Goal: Task Accomplishment & Management: Use online tool/utility

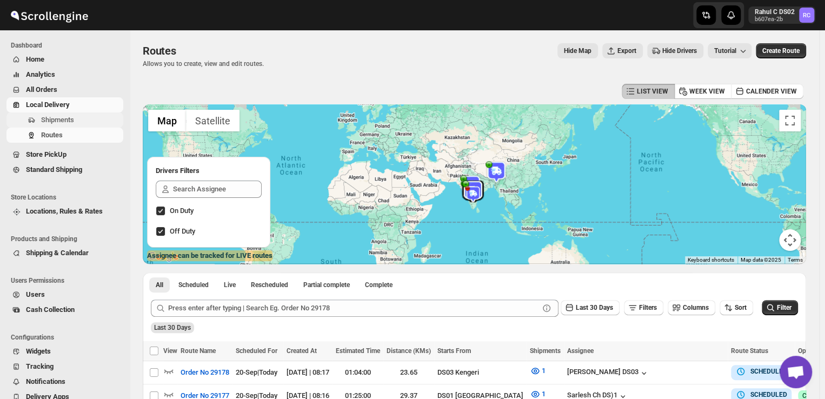
click at [71, 119] on span "Shipments" at bounding box center [57, 120] width 33 height 8
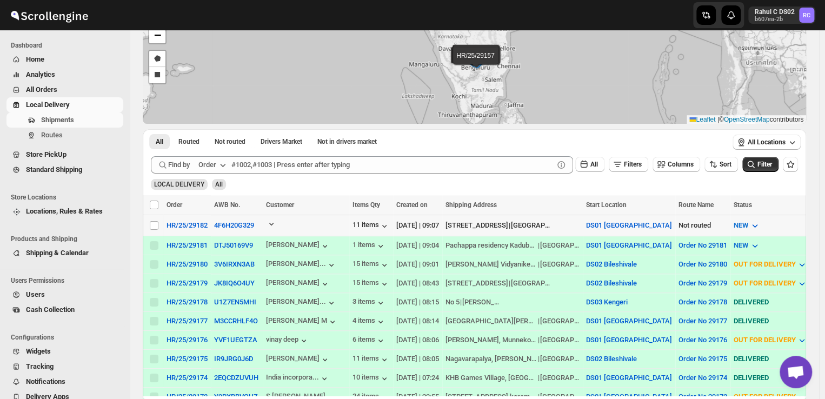
scroll to position [76, 0]
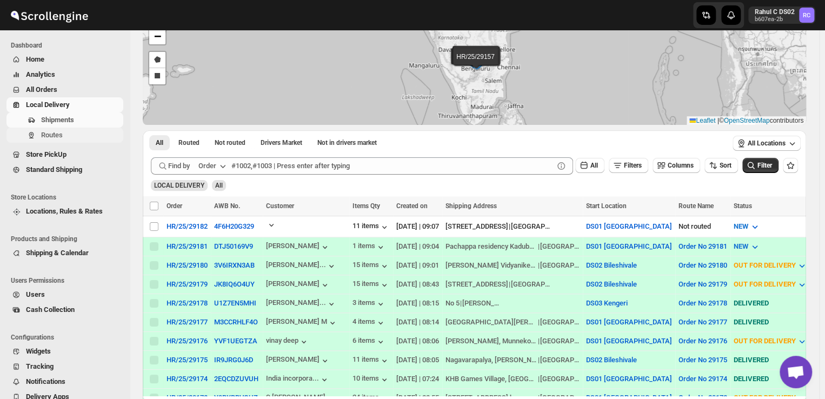
click at [72, 136] on span "Routes" at bounding box center [81, 135] width 80 height 11
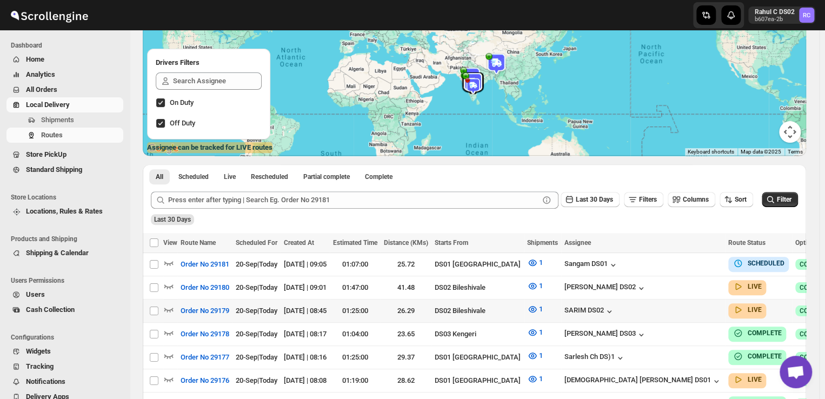
scroll to position [114, 0]
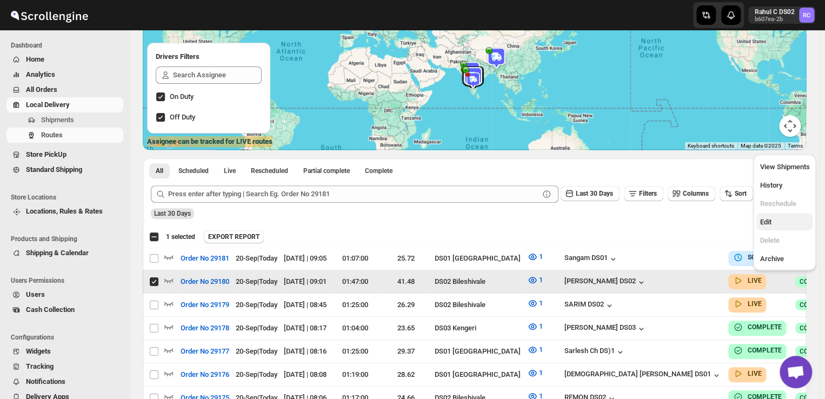
click at [768, 223] on span "Edit" at bounding box center [765, 222] width 11 height 8
checkbox input "false"
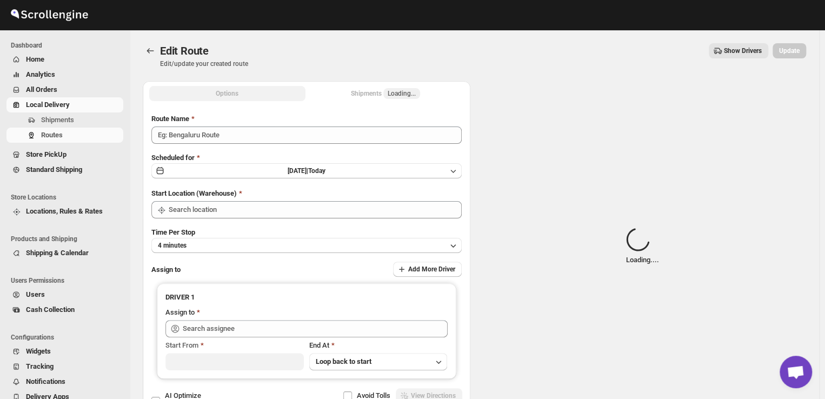
type input "Order No 29180"
type input "DS02 Bileshivale"
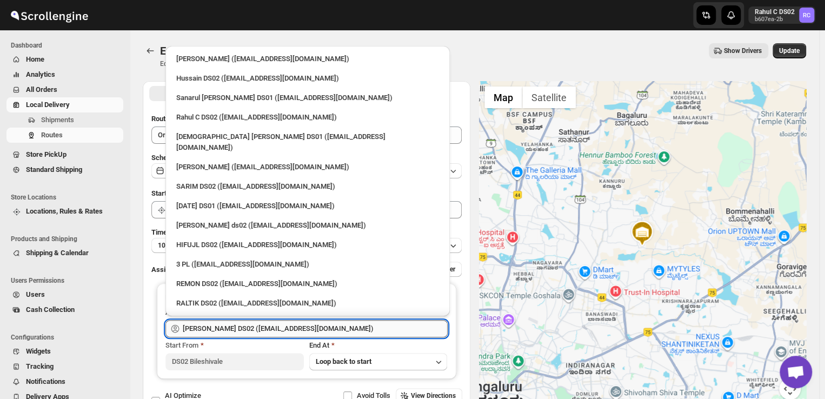
click at [341, 327] on input "[PERSON_NAME] DS02 ([EMAIL_ADDRESS][DOMAIN_NAME])" at bounding box center [315, 328] width 265 height 17
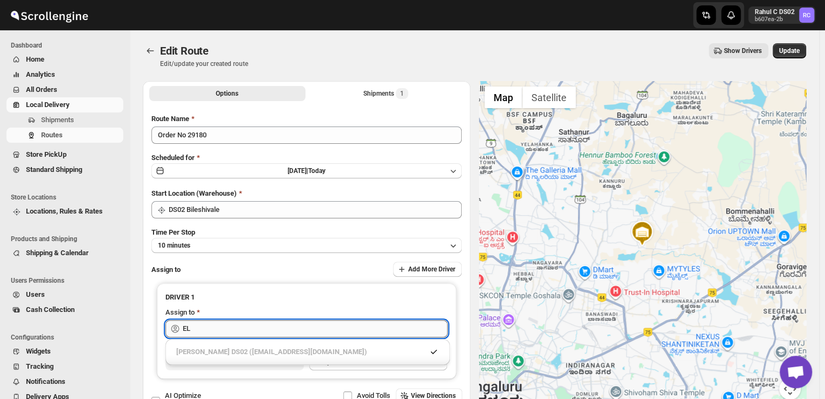
type input "E"
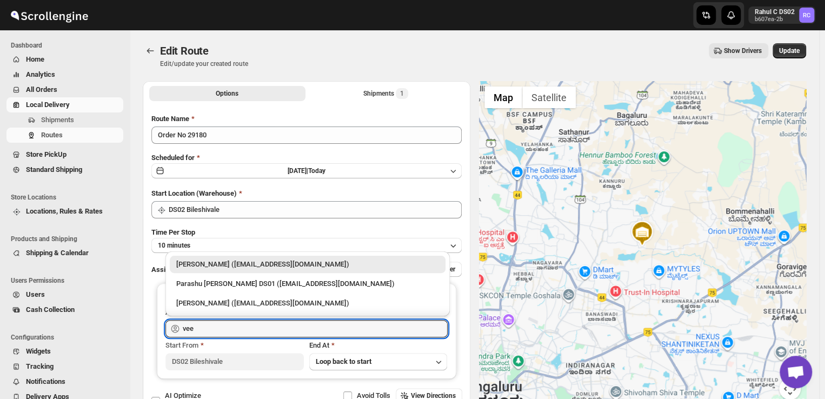
click at [363, 264] on div "[PERSON_NAME] ([EMAIL_ADDRESS][DOMAIN_NAME])" at bounding box center [307, 264] width 263 height 11
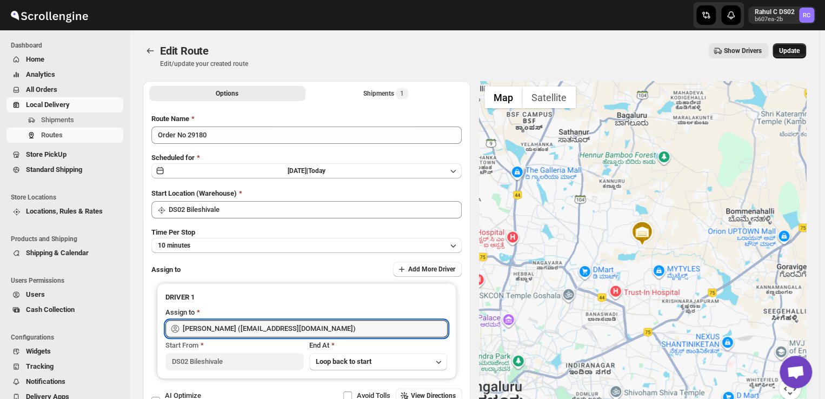
type input "[PERSON_NAME] ([EMAIL_ADDRESS][DOMAIN_NAME])"
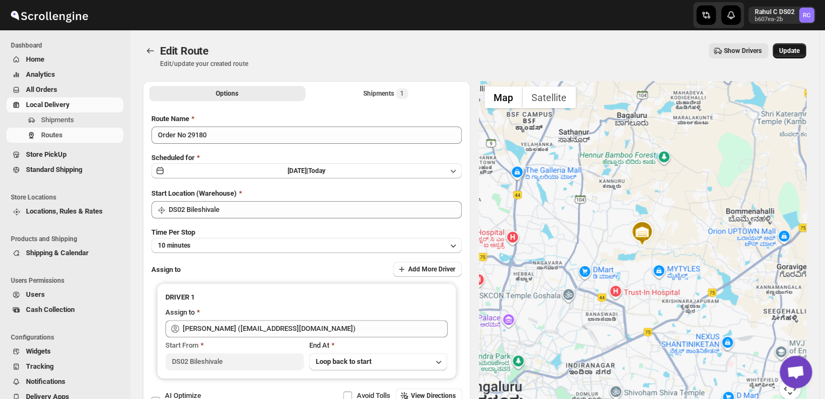
click at [791, 48] on span "Update" at bounding box center [789, 51] width 21 height 9
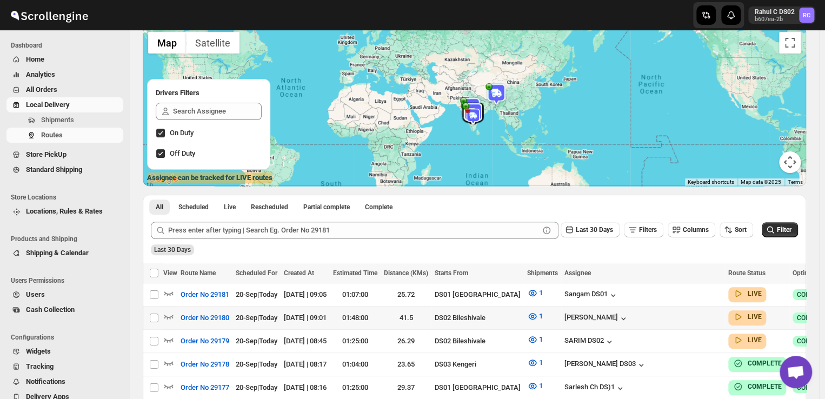
scroll to position [84, 0]
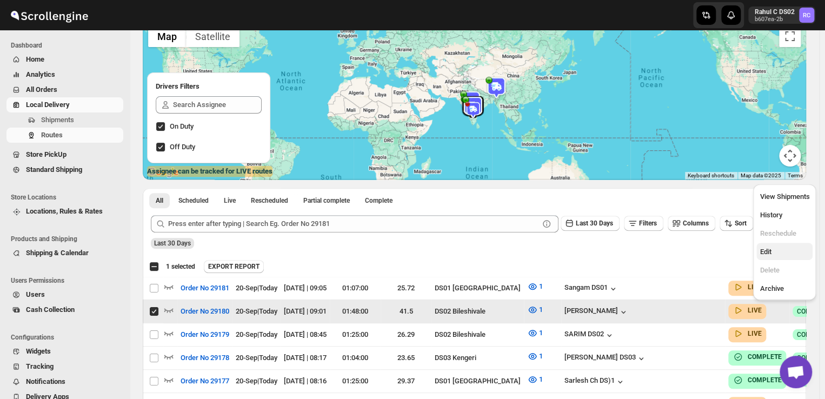
click at [768, 254] on span "Edit" at bounding box center [765, 252] width 11 height 8
checkbox input "false"
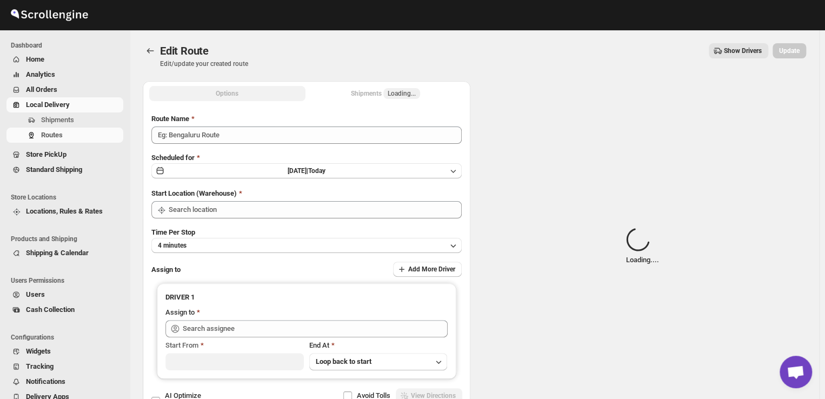
type input "Order No 29180"
type input "DS02 Bileshivale"
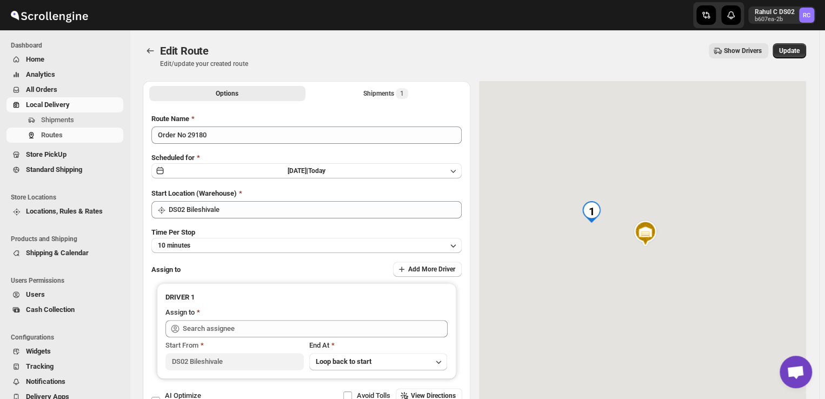
type input "[PERSON_NAME] ([EMAIL_ADDRESS][DOMAIN_NAME])"
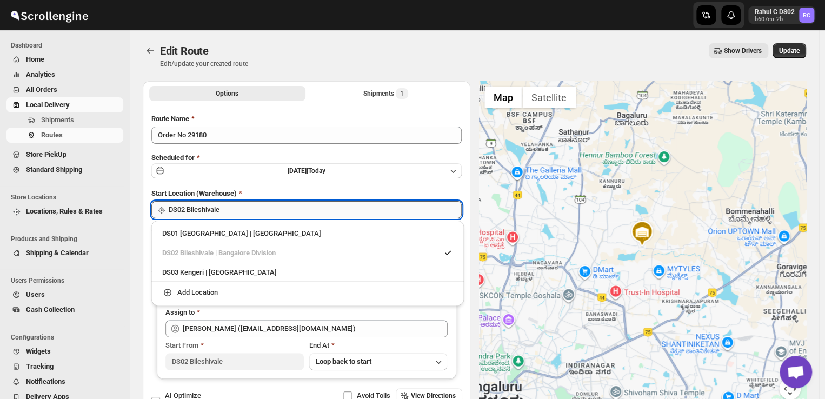
click at [234, 208] on input "DS02 Bileshivale" at bounding box center [315, 209] width 293 height 17
click at [184, 275] on div "DS03 Kengeri | [GEOGRAPHIC_DATA]" at bounding box center [307, 272] width 291 height 11
type input "DS03 Kengeri"
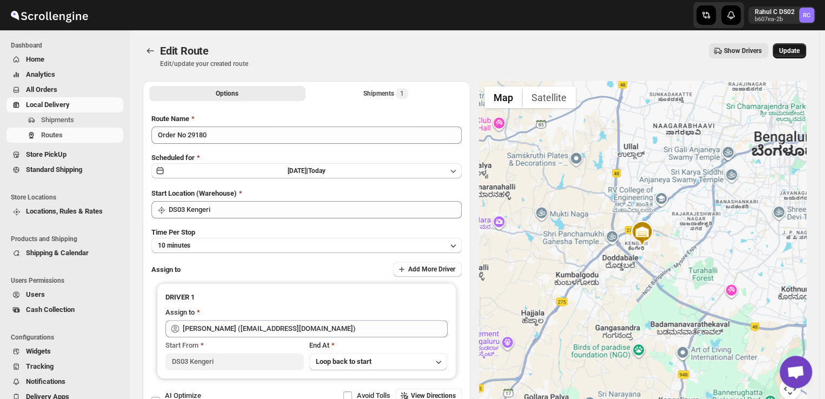
click at [793, 51] on span "Update" at bounding box center [789, 51] width 21 height 9
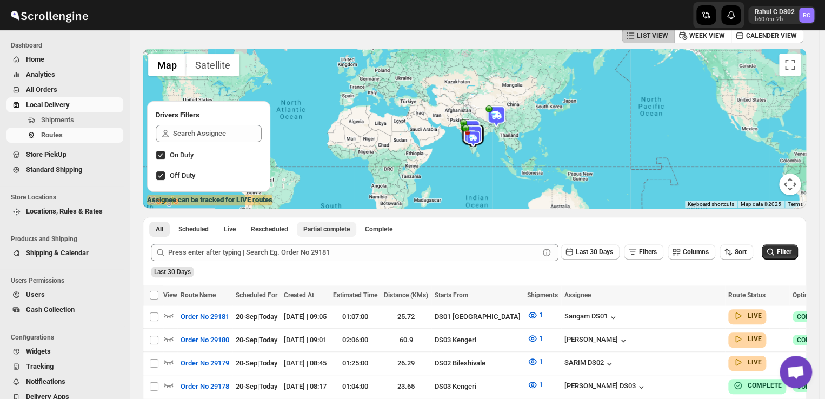
scroll to position [56, 0]
click at [62, 116] on span "Shipments" at bounding box center [57, 120] width 33 height 8
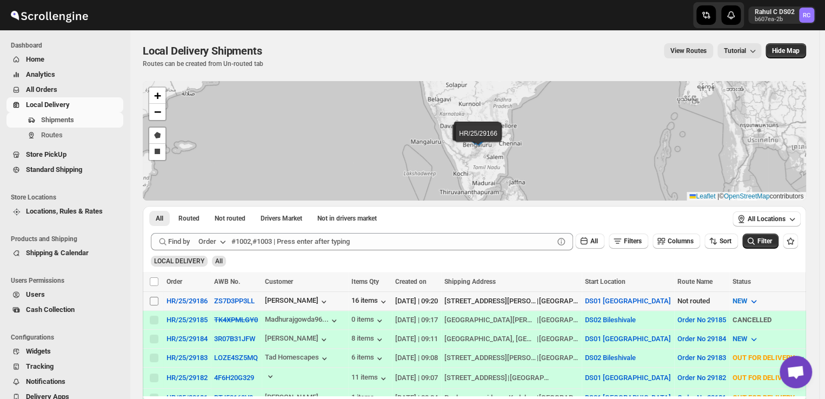
click at [150, 303] on input "Select shipment" at bounding box center [154, 301] width 9 height 9
checkbox input "true"
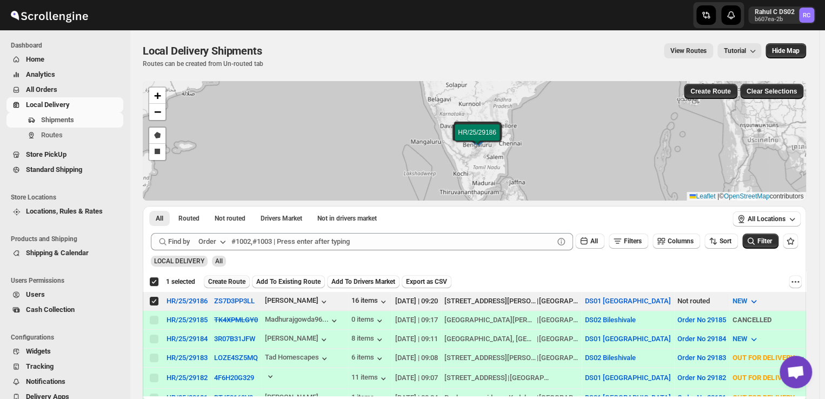
click at [225, 281] on span "Create Route" at bounding box center [226, 281] width 37 height 9
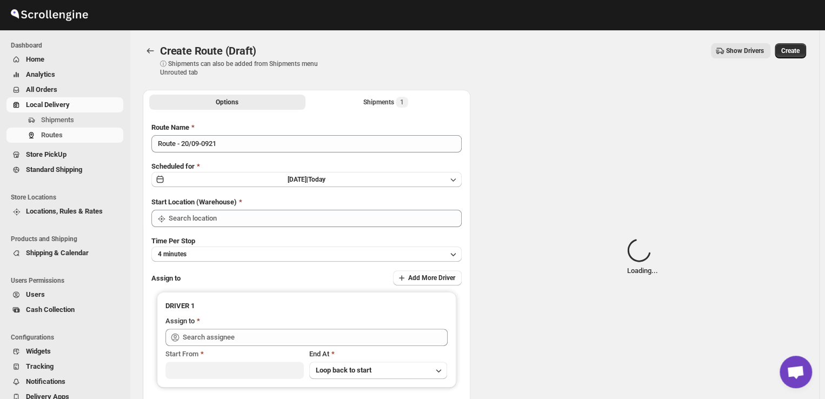
type input "DS01 [GEOGRAPHIC_DATA]"
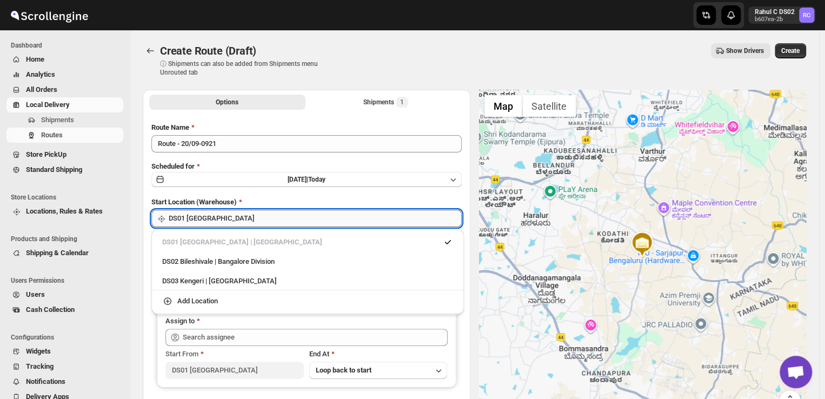
click at [243, 219] on input "DS01 [GEOGRAPHIC_DATA]" at bounding box center [315, 218] width 293 height 17
click at [179, 283] on div "DS03 Kengeri | [GEOGRAPHIC_DATA]" at bounding box center [307, 281] width 291 height 11
type input "DS03 Kengeri"
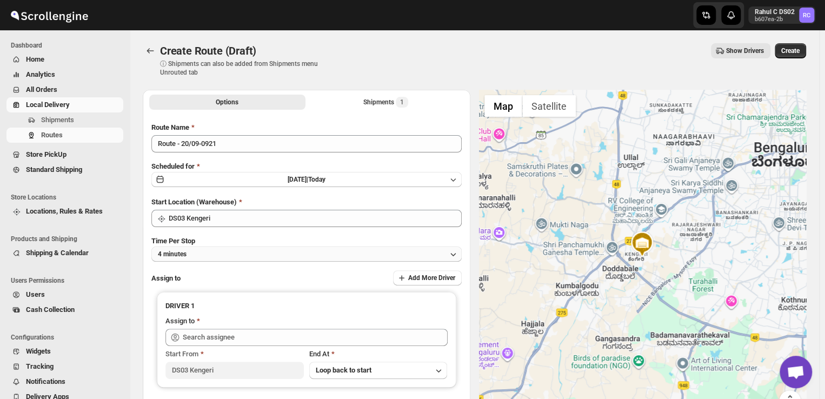
click at [214, 256] on button "4 minutes" at bounding box center [306, 254] width 310 height 15
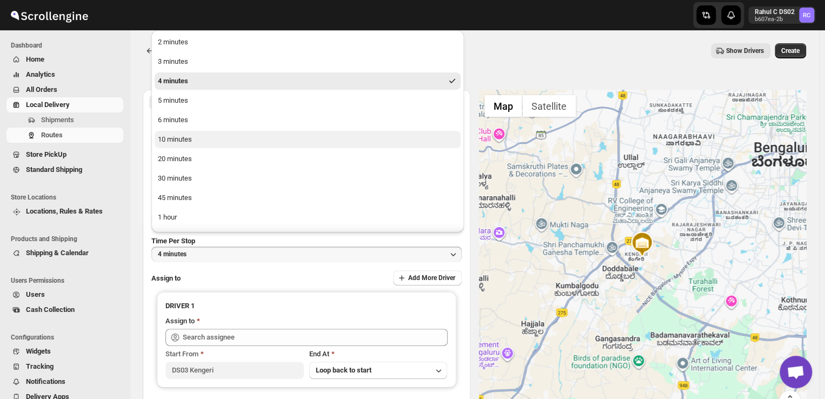
click at [180, 137] on div "10 minutes" at bounding box center [175, 139] width 34 height 11
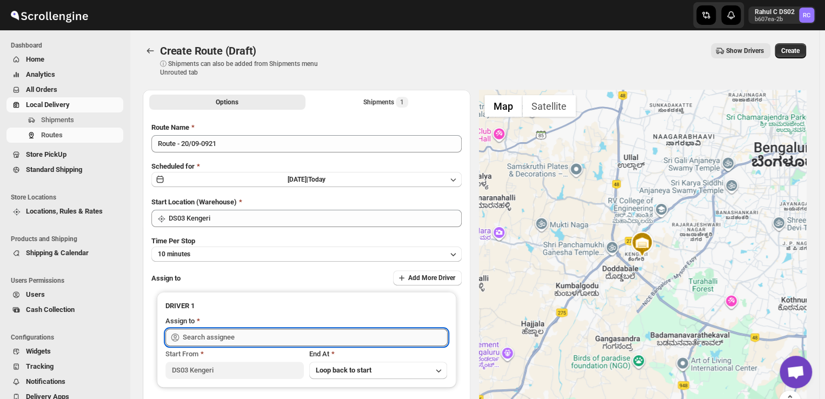
click at [264, 339] on input "text" at bounding box center [315, 337] width 265 height 17
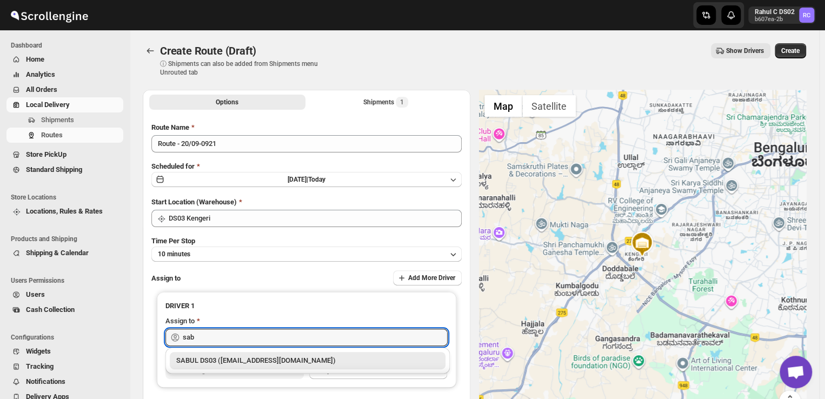
click at [227, 364] on div "SABUL DS03 ([EMAIL_ADDRESS][DOMAIN_NAME])" at bounding box center [307, 360] width 263 height 11
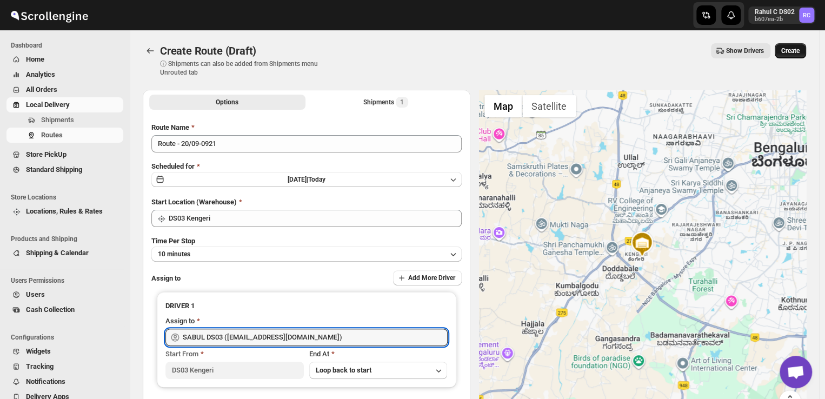
type input "SABUL DS03 ([EMAIL_ADDRESS][DOMAIN_NAME])"
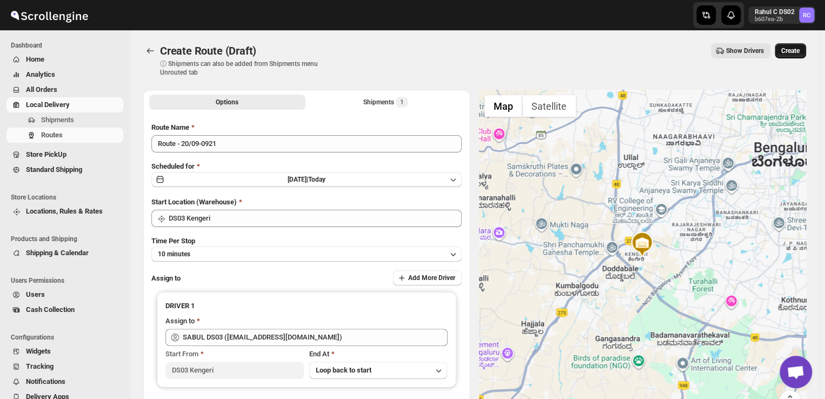
click at [800, 49] on span "Create" at bounding box center [790, 51] width 18 height 9
